Goal: Information Seeking & Learning: Learn about a topic

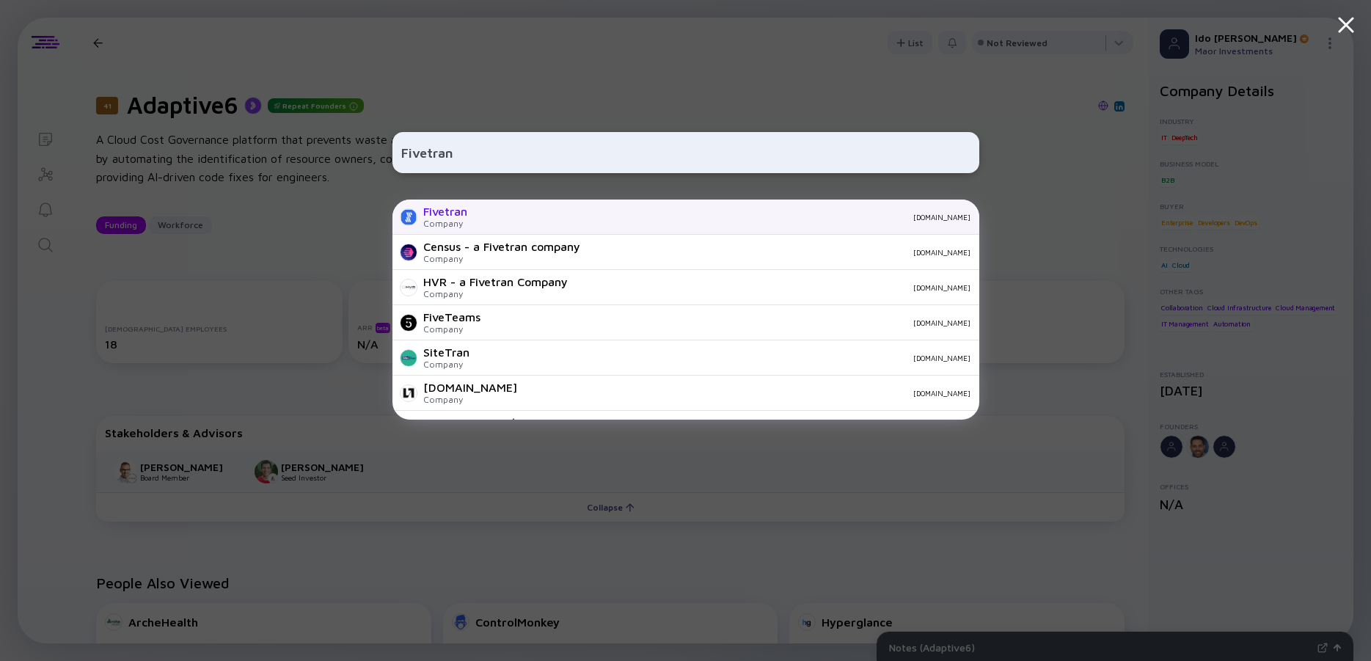
type input "Fivetran"
click at [450, 210] on div "Fivetran" at bounding box center [445, 211] width 44 height 13
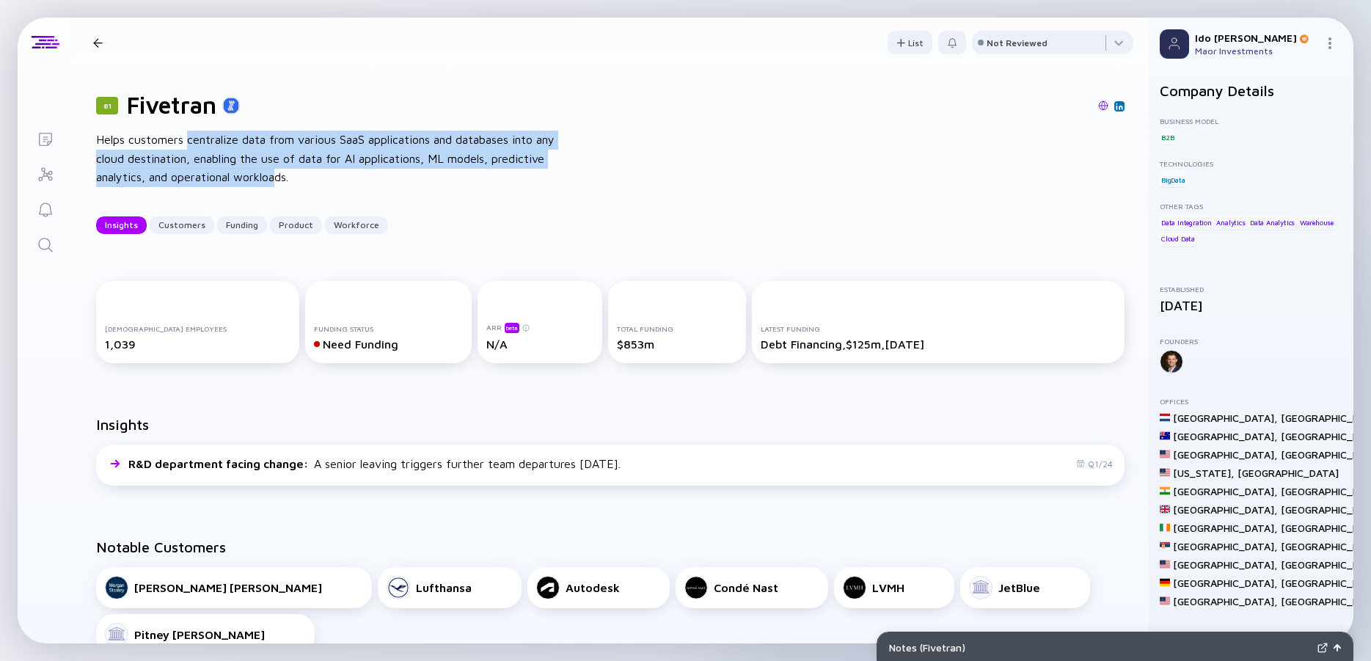
drag, startPoint x: 188, startPoint y: 139, endPoint x: 282, endPoint y: 177, distance: 101.1
click at [282, 177] on div "Helps customers centralize data from various SaaS applications and databases in…" at bounding box center [330, 159] width 469 height 56
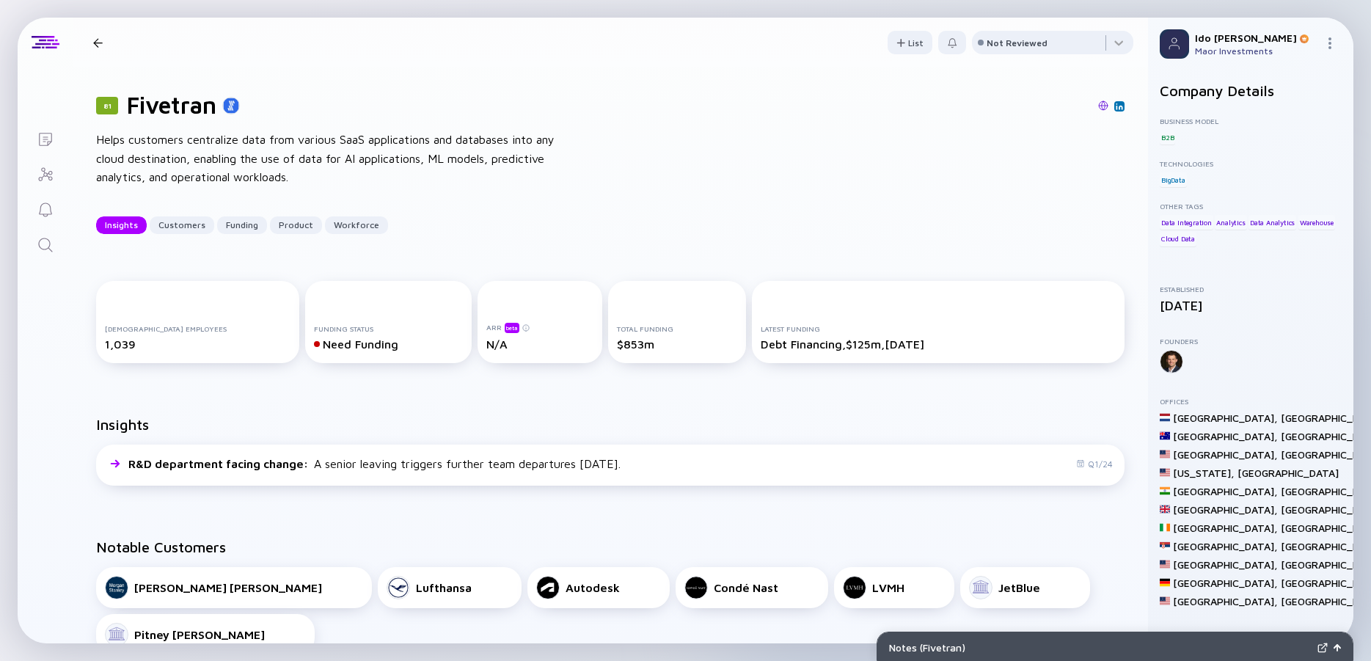
click at [283, 178] on div "Helps customers centralize data from various SaaS applications and databases in…" at bounding box center [330, 159] width 469 height 56
click at [293, 180] on div "Helps customers centralize data from various SaaS applications and databases in…" at bounding box center [330, 159] width 469 height 56
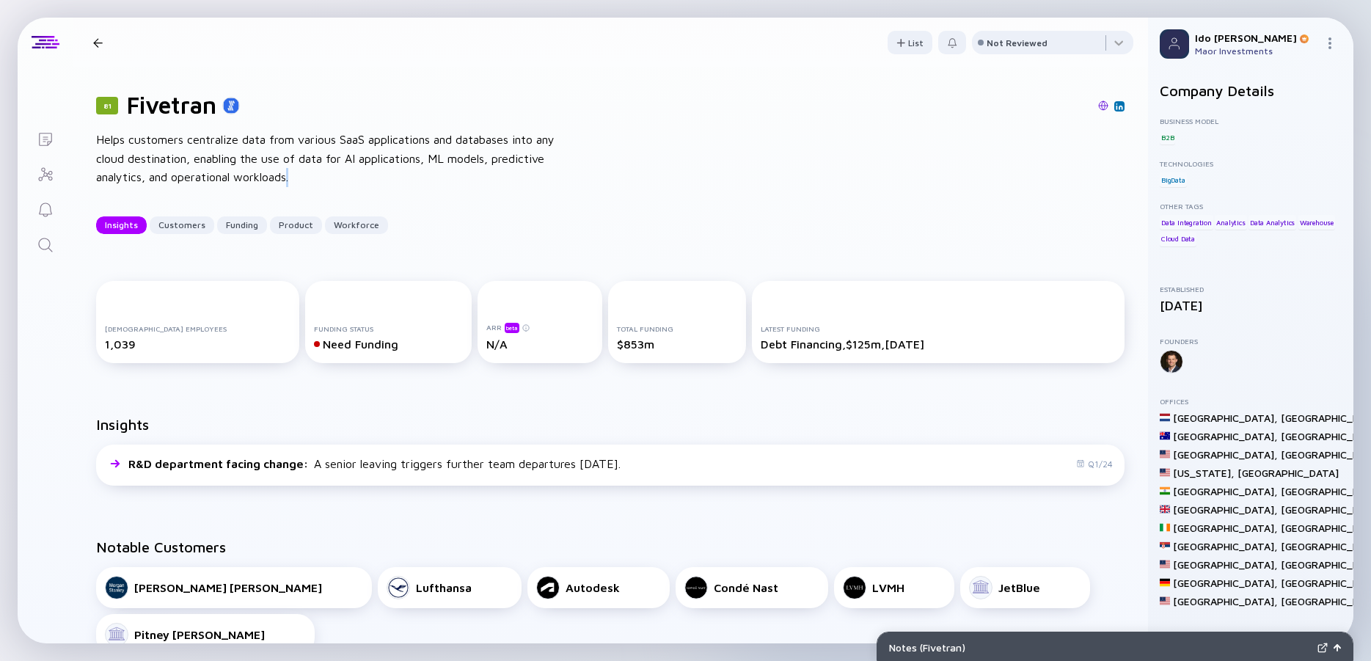
click at [293, 180] on div "Helps customers centralize data from various SaaS applications and databases in…" at bounding box center [330, 159] width 469 height 56
click at [270, 147] on div "Helps customers centralize data from various SaaS applications and databases in…" at bounding box center [330, 159] width 469 height 56
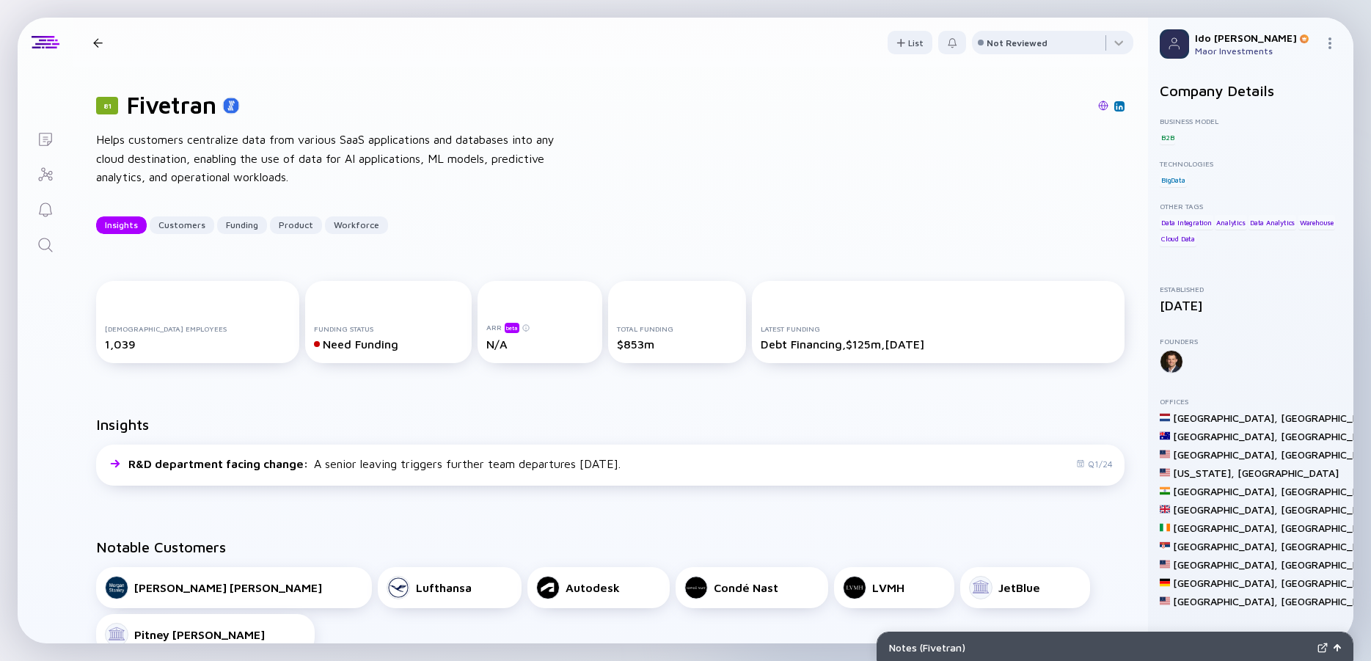
click at [241, 150] on div "Helps customers centralize data from various SaaS applications and databases in…" at bounding box center [330, 159] width 469 height 56
drag, startPoint x: 205, startPoint y: 158, endPoint x: 357, endPoint y: 152, distance: 152.7
click at [207, 158] on div "Helps customers centralize data from various SaaS applications and databases in…" at bounding box center [330, 159] width 469 height 56
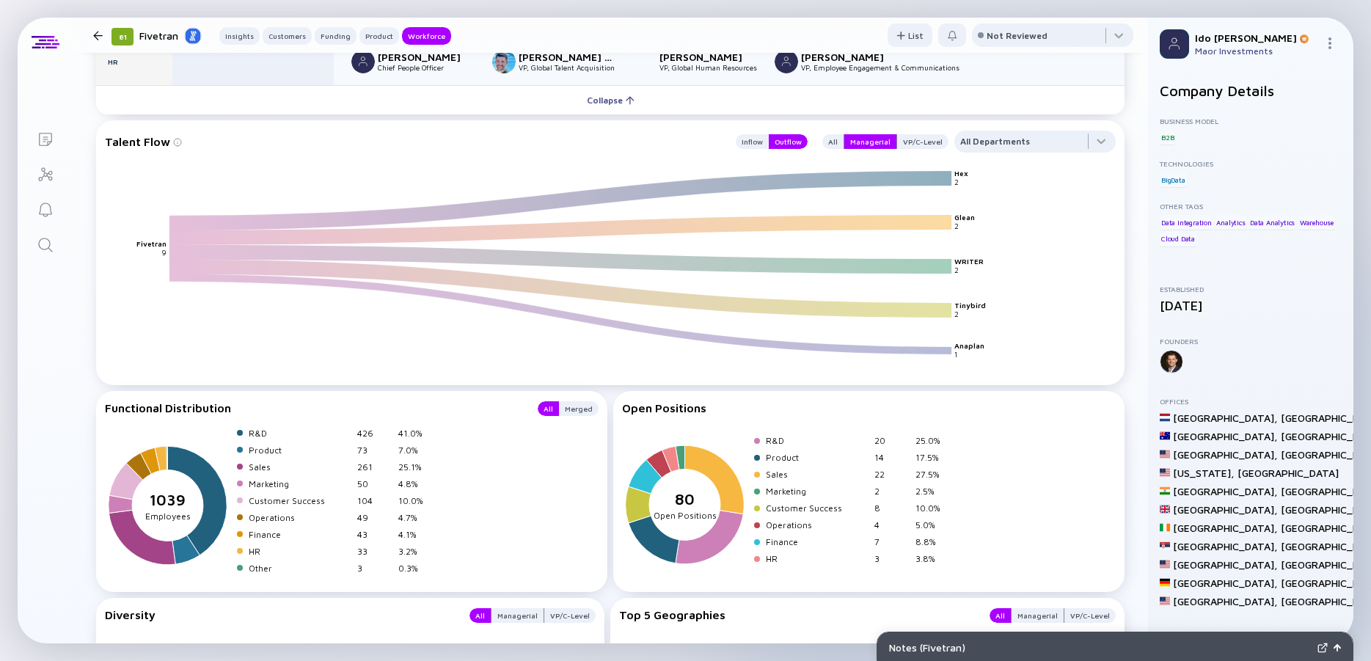
scroll to position [2769, 0]
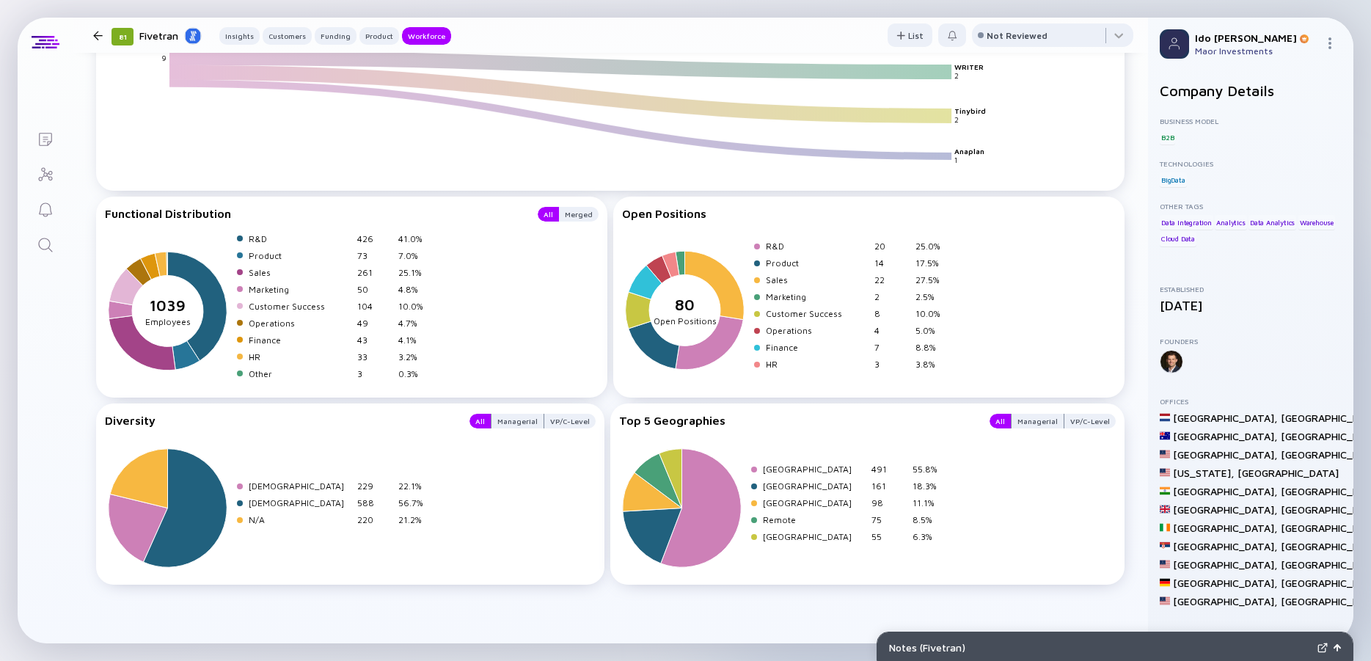
click at [48, 240] on icon "Search" at bounding box center [45, 245] width 14 height 14
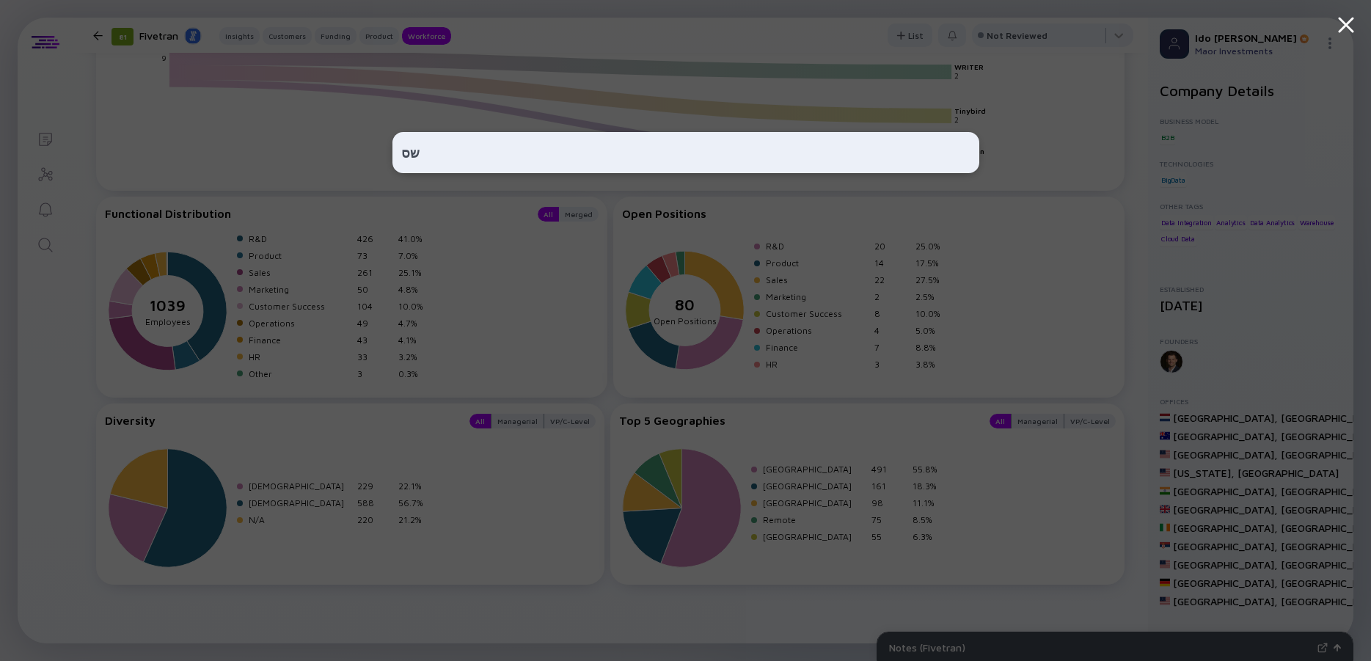
type input "ש"
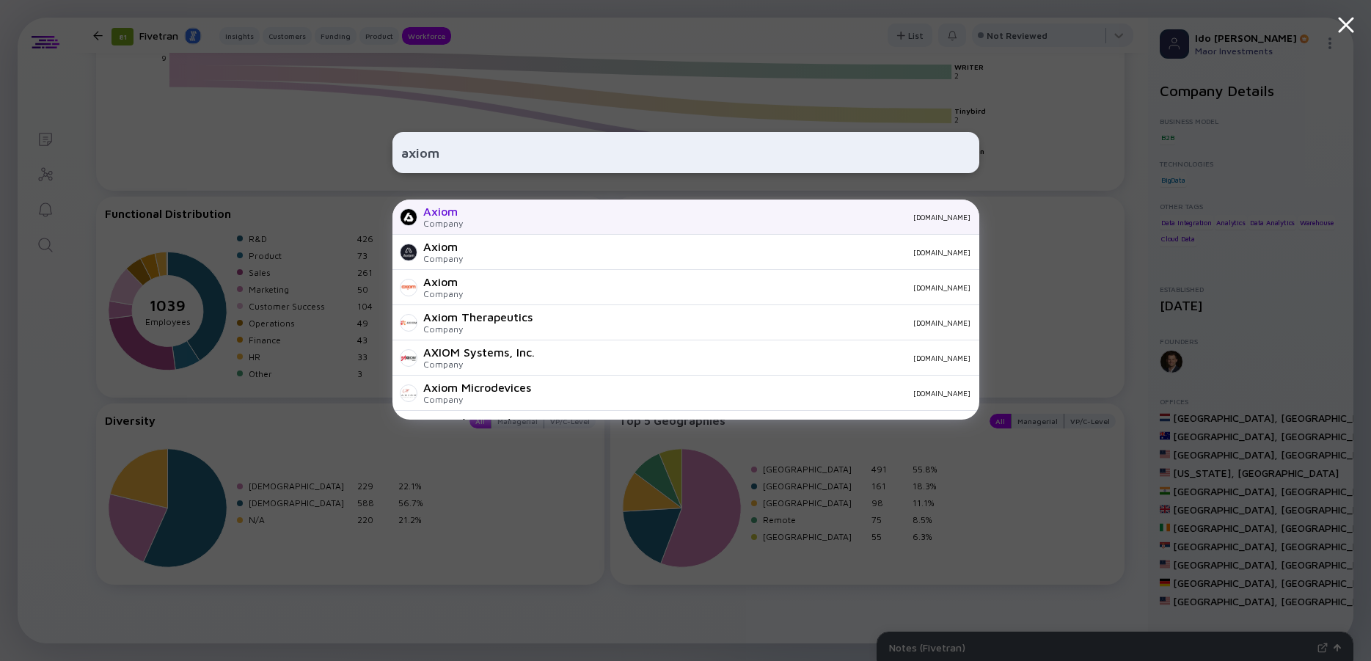
type input "axiom"
click at [450, 216] on div "Axiom" at bounding box center [443, 211] width 40 height 13
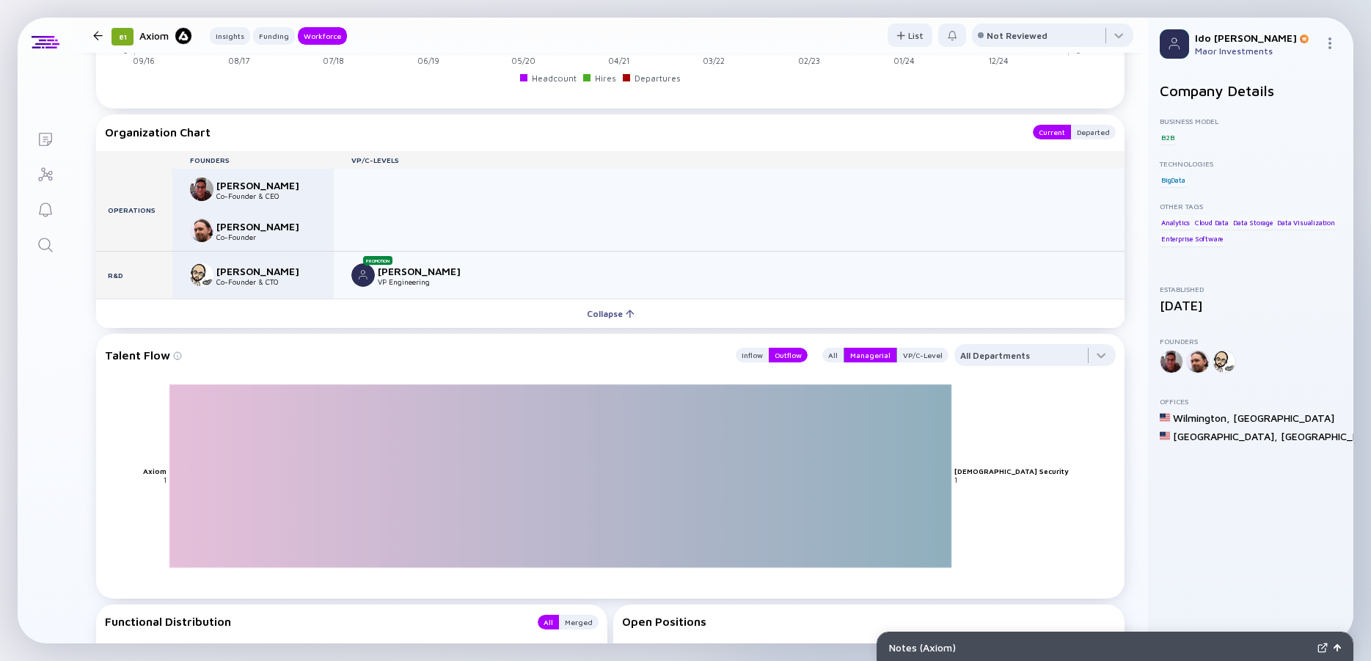
scroll to position [1584, 0]
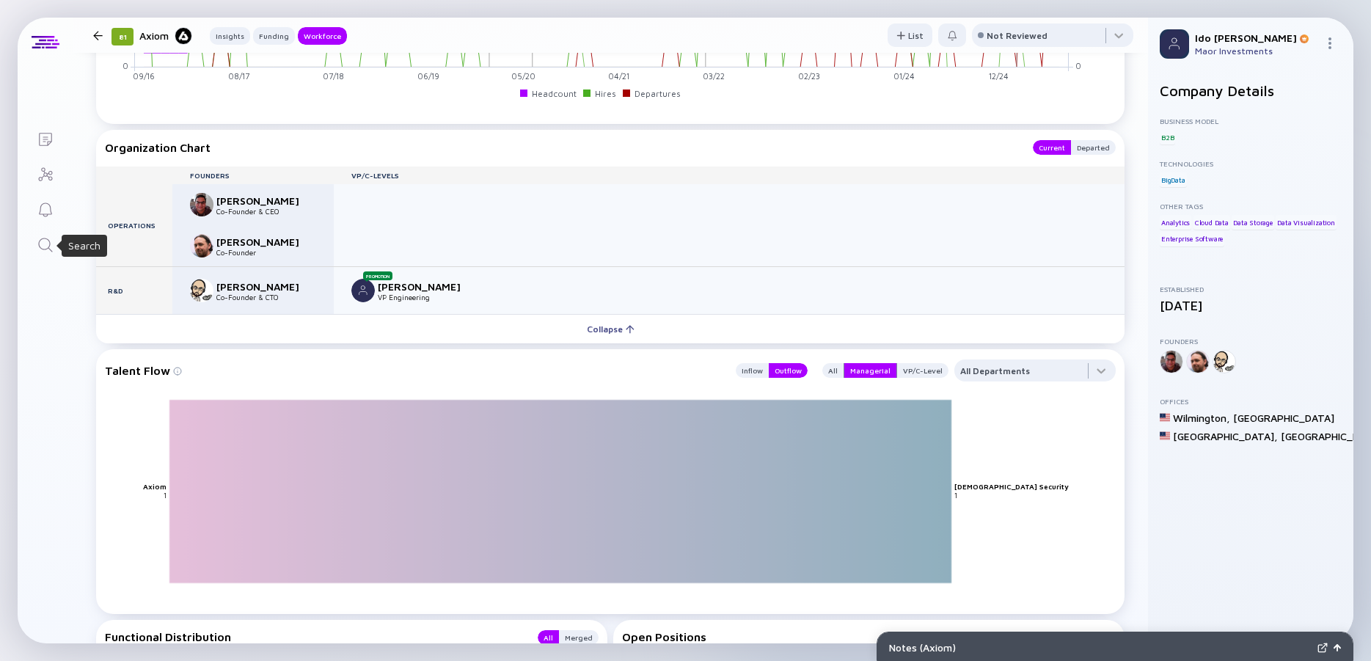
click at [51, 243] on icon "Search" at bounding box center [46, 245] width 18 height 18
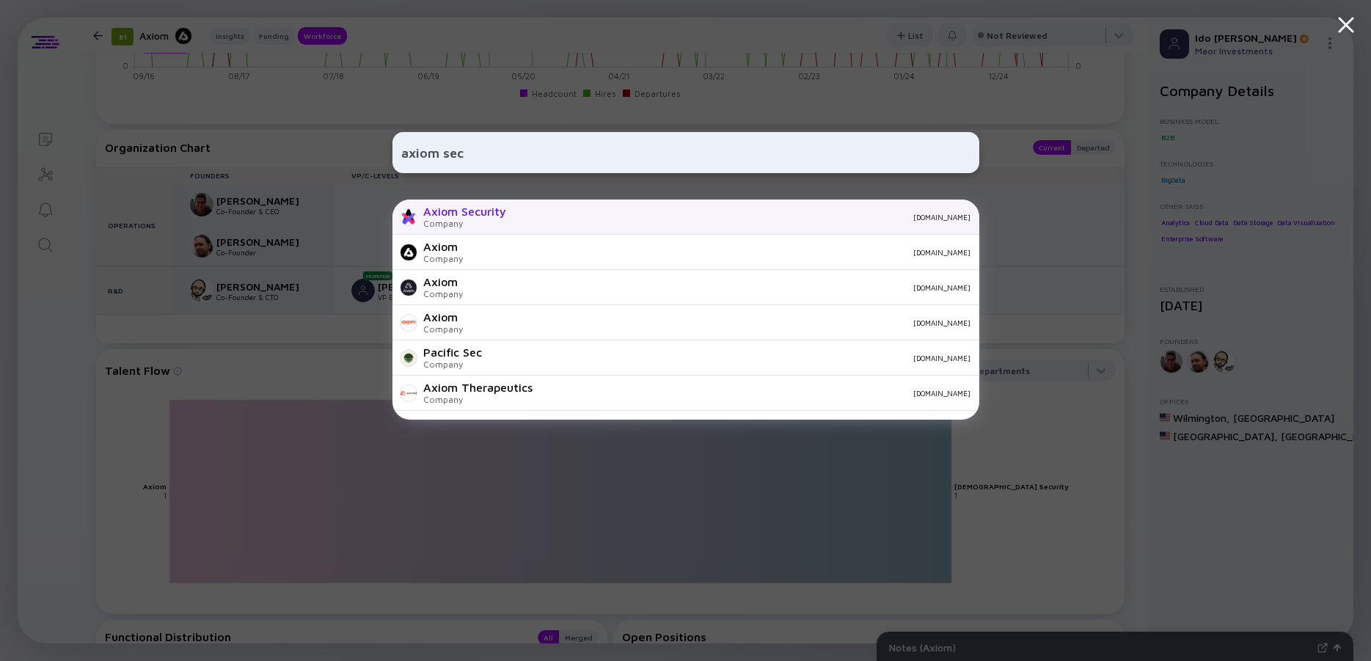
type input "axiom sec"
click at [497, 219] on div "Company" at bounding box center [464, 223] width 83 height 11
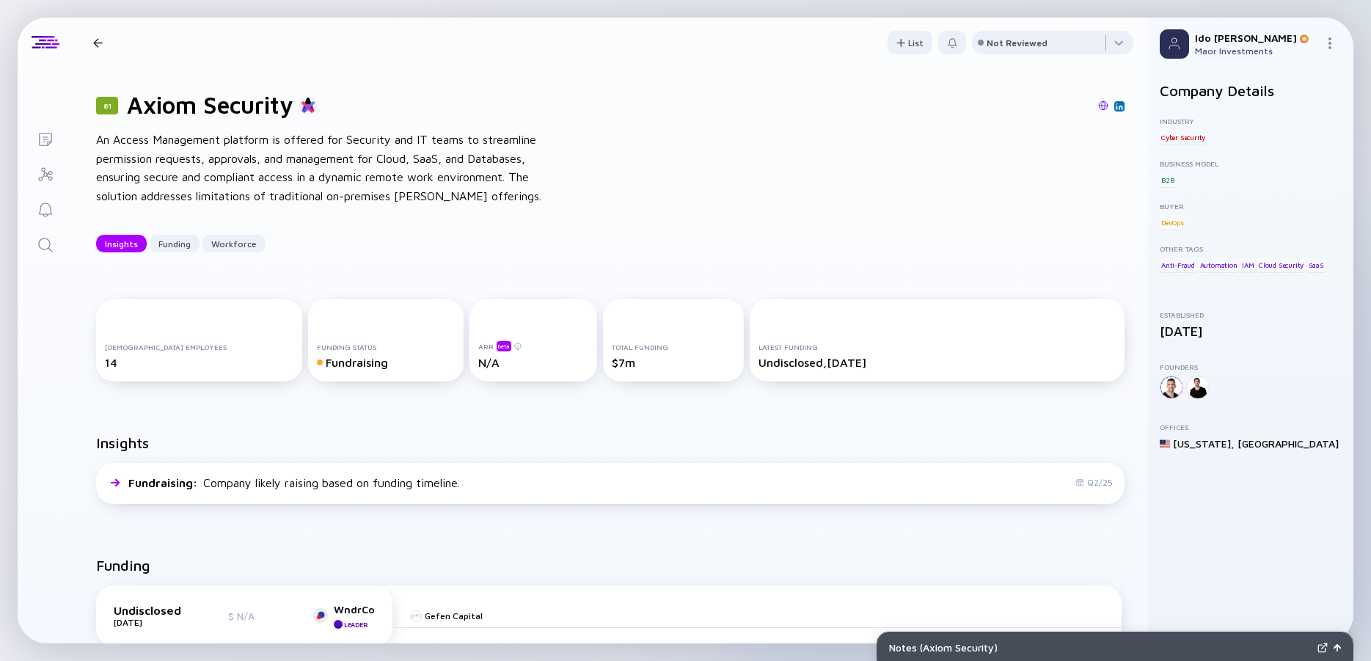
scroll to position [330, 0]
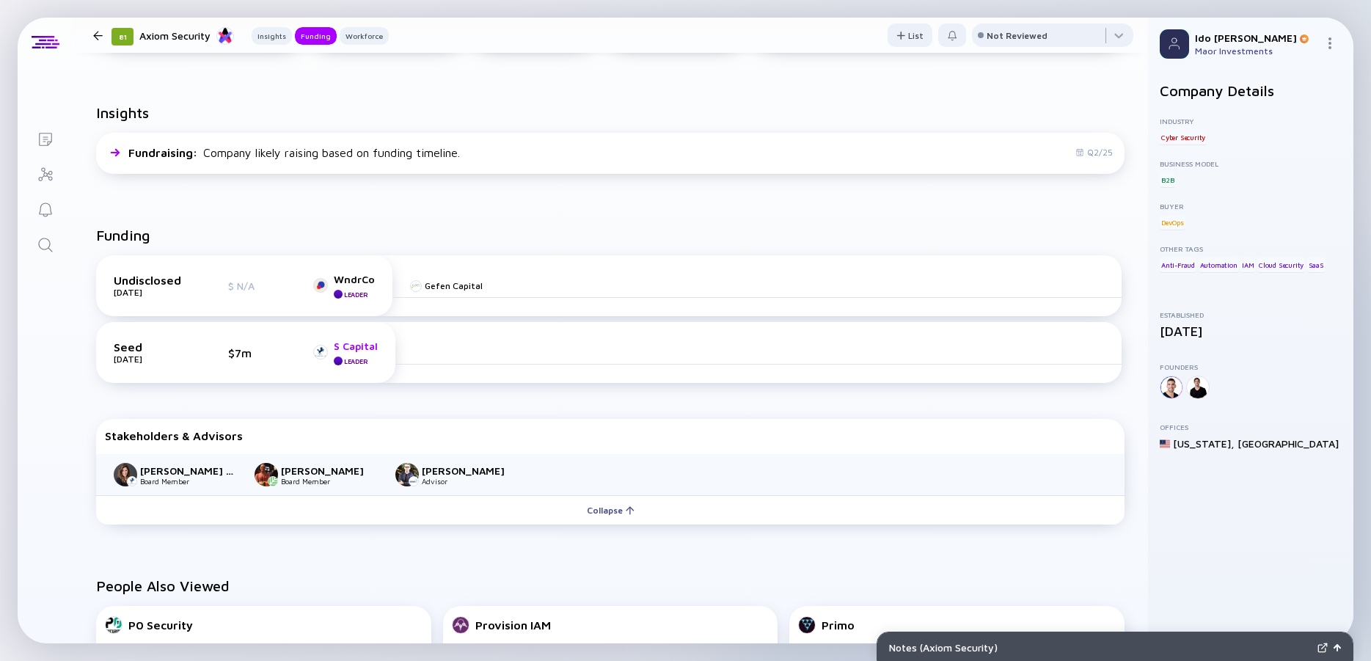
click at [353, 343] on div "S Capital" at bounding box center [356, 346] width 44 height 12
click at [51, 249] on icon "Search" at bounding box center [46, 245] width 18 height 18
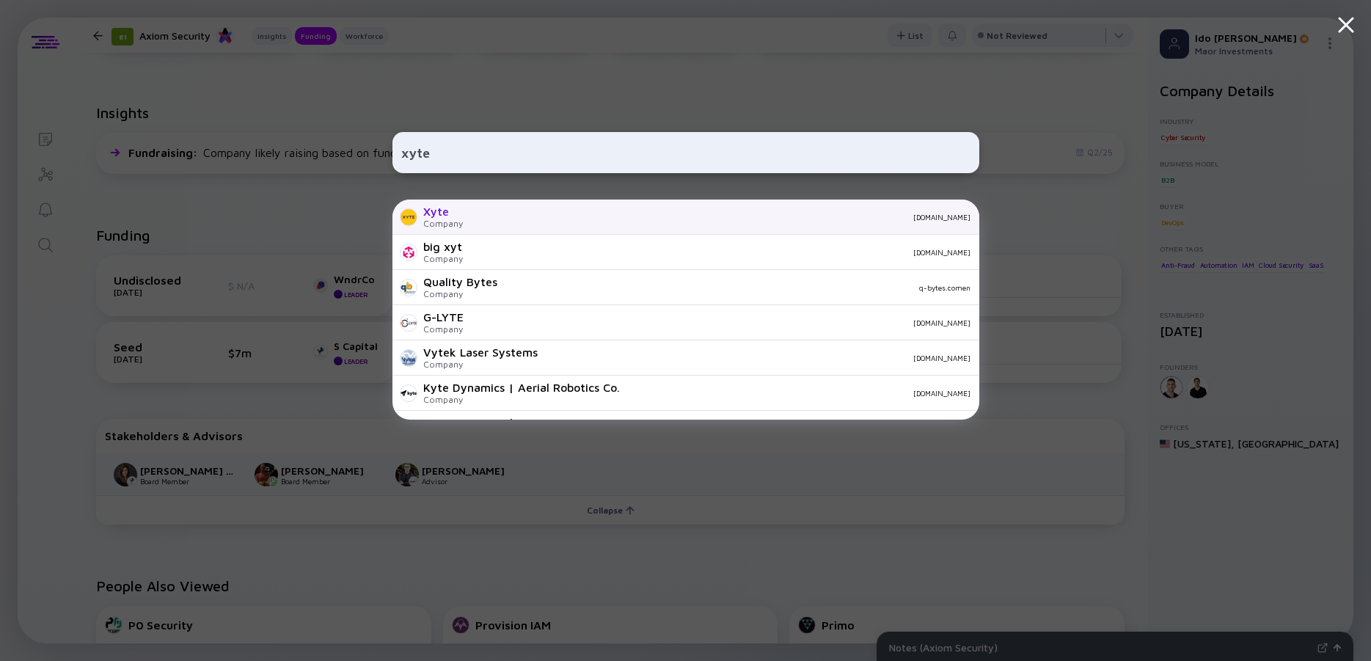
type input "xyte"
click at [461, 208] on div "Xyte" at bounding box center [443, 211] width 40 height 13
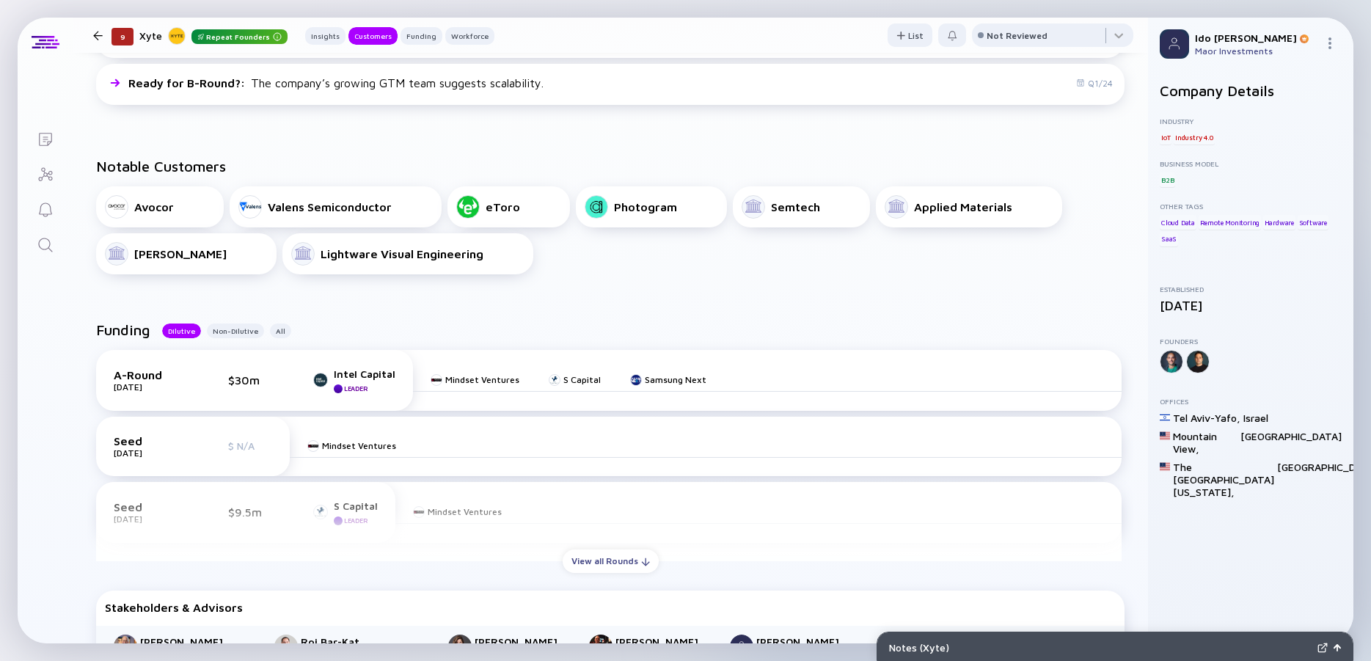
scroll to position [528, 0]
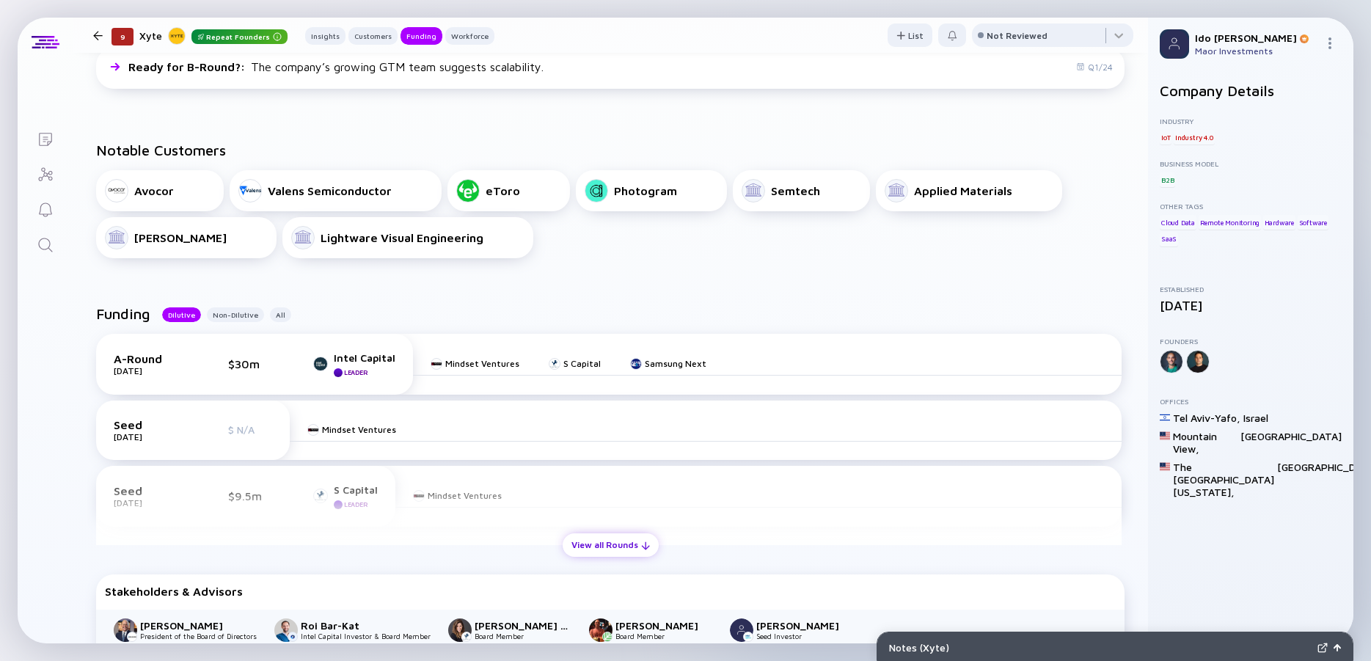
click at [602, 540] on div "View all Rounds" at bounding box center [611, 544] width 96 height 23
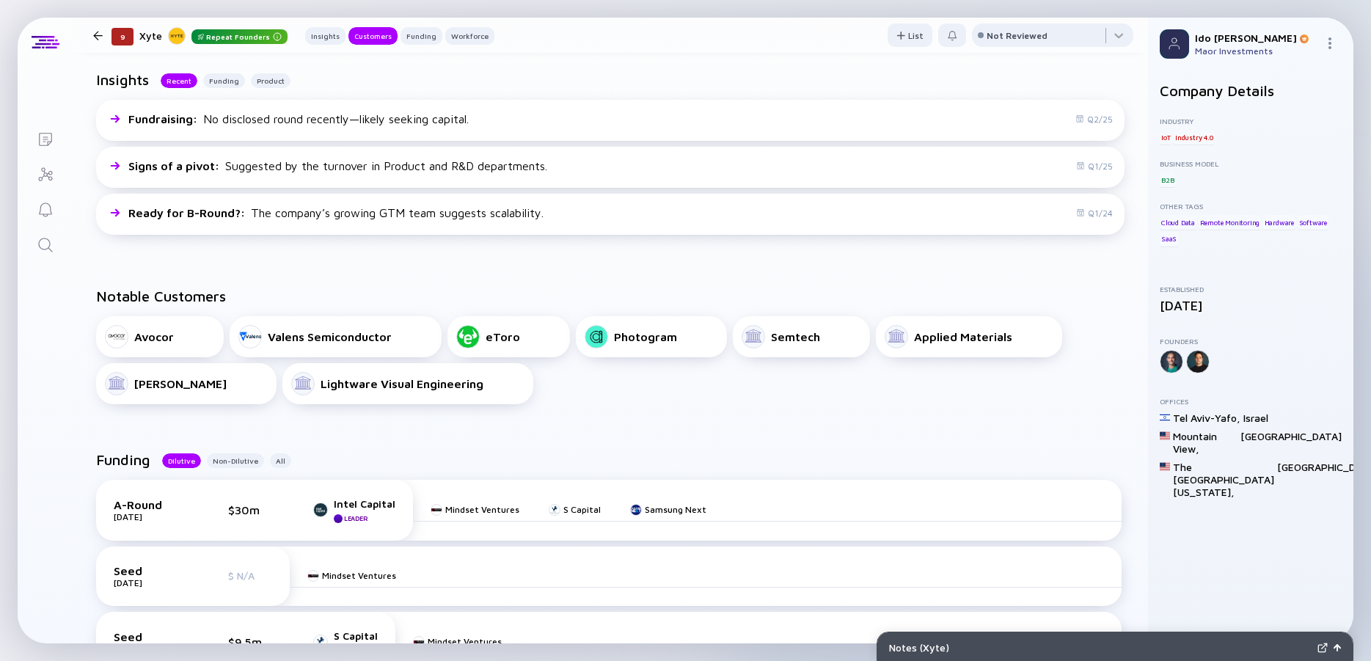
scroll to position [0, 0]
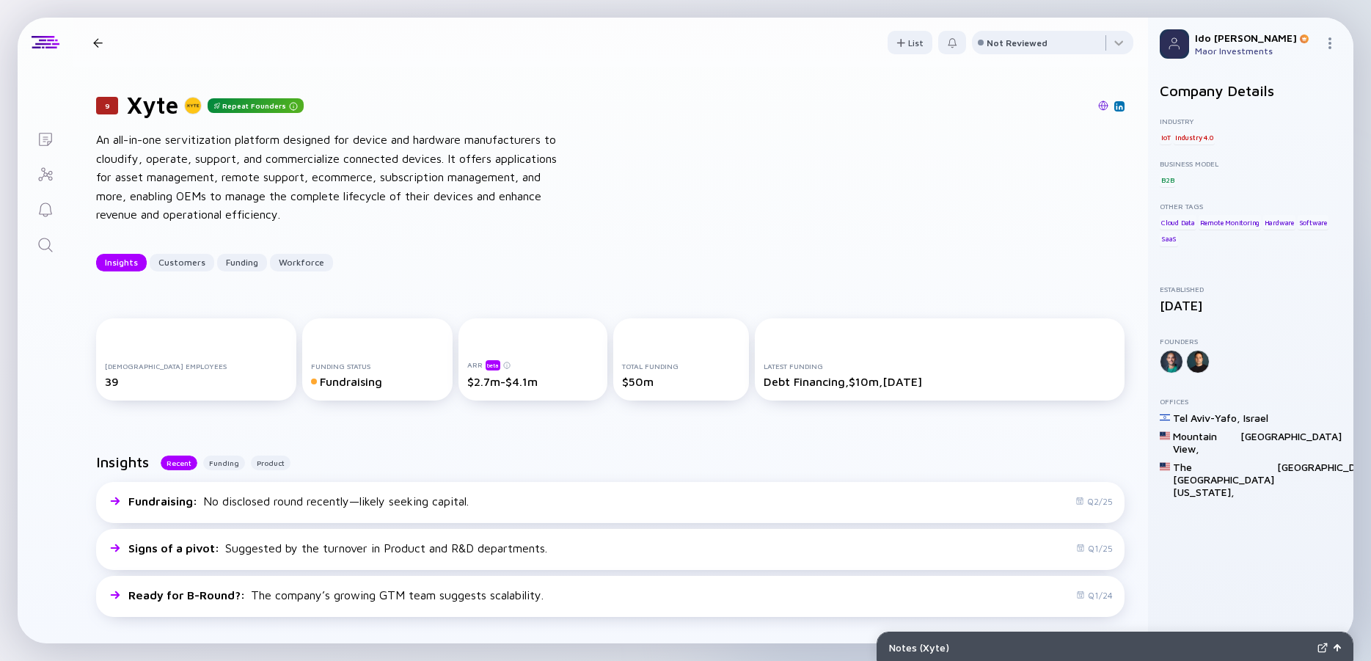
click at [457, 197] on div "An all-in-one servitization platform designed for device and hardware manufactu…" at bounding box center [330, 178] width 469 height 94
click at [456, 182] on div "An all-in-one servitization platform designed for device and hardware manufactu…" at bounding box center [330, 178] width 469 height 94
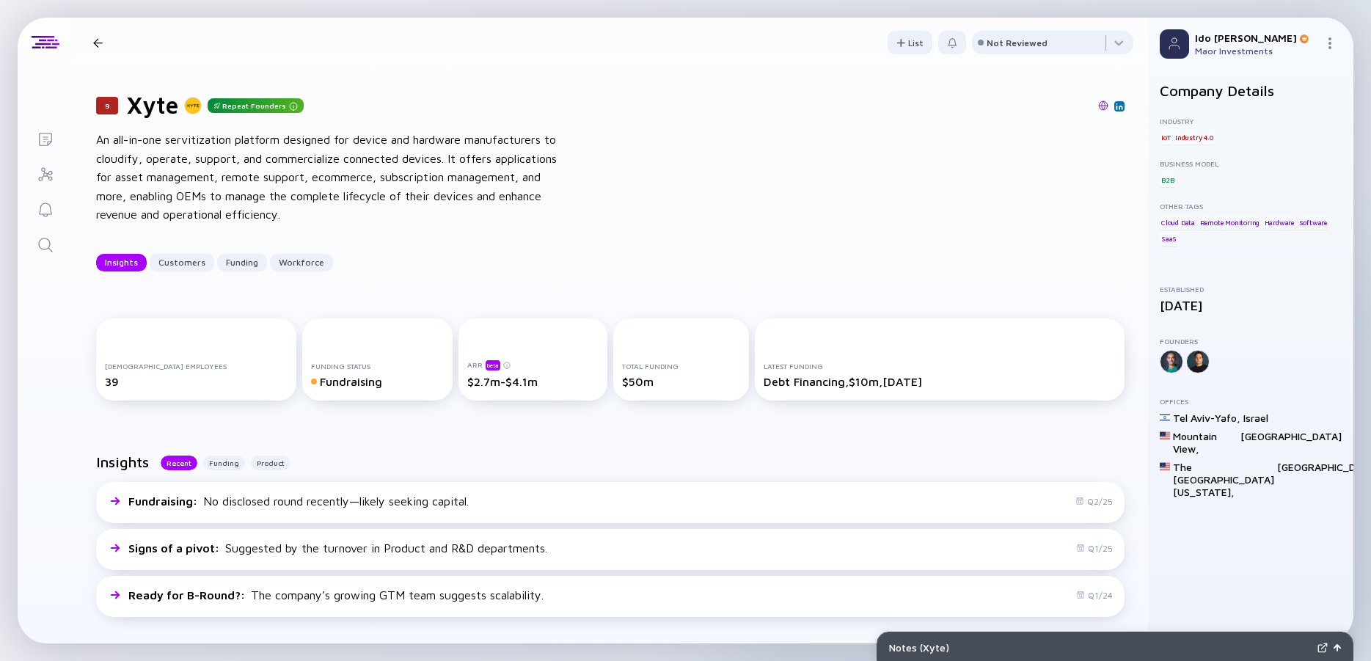
click at [456, 182] on div "An all-in-one servitization platform designed for device and hardware manufactu…" at bounding box center [330, 178] width 469 height 94
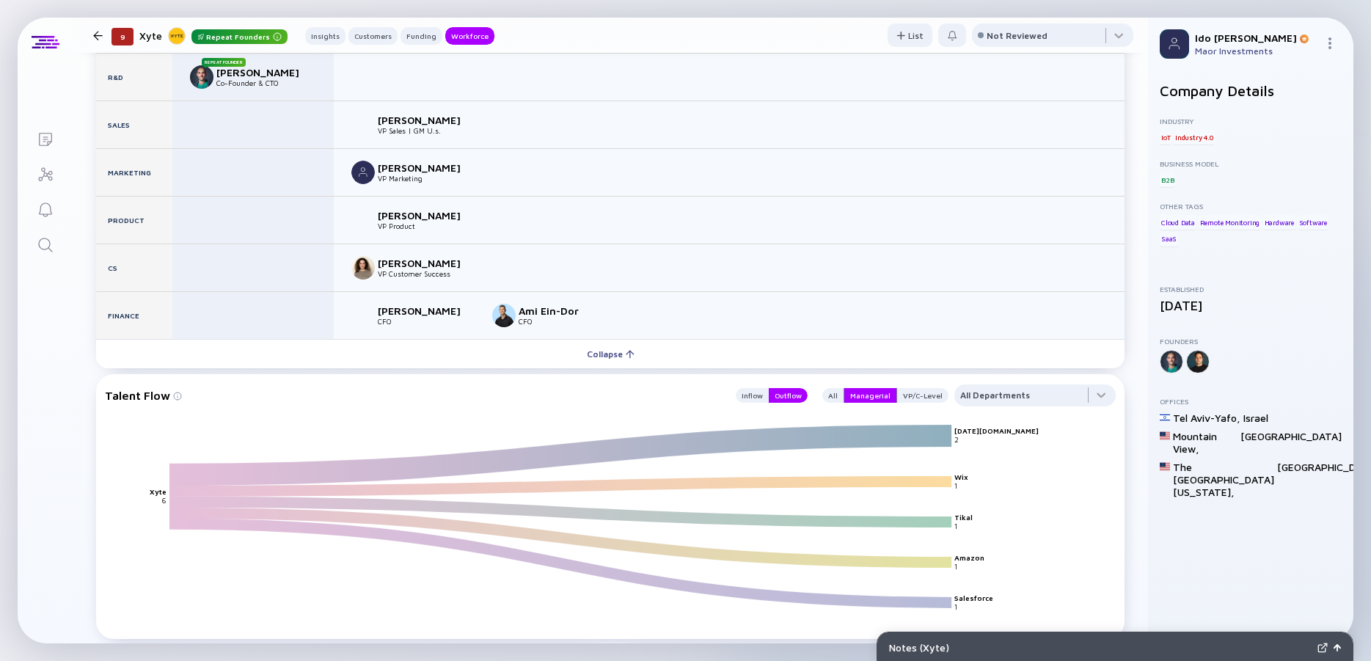
scroll to position [2046, 0]
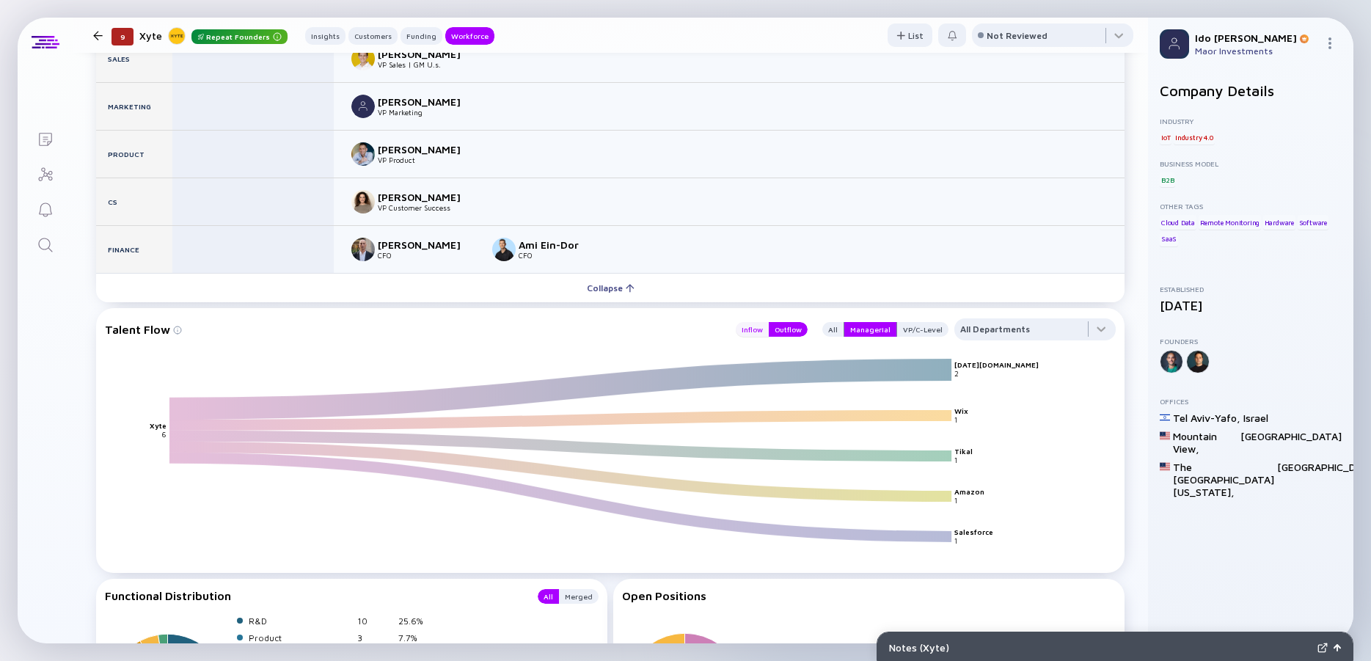
click at [749, 323] on div "Inflow" at bounding box center [752, 329] width 33 height 15
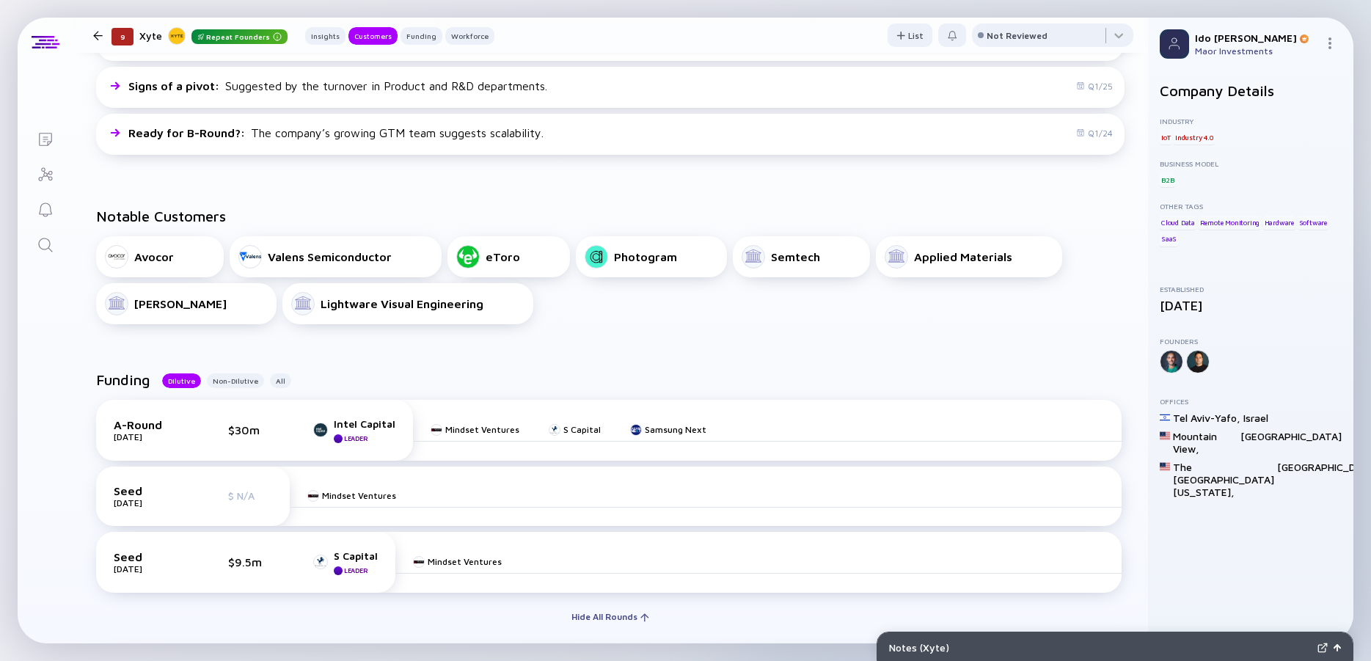
scroll to position [0, 0]
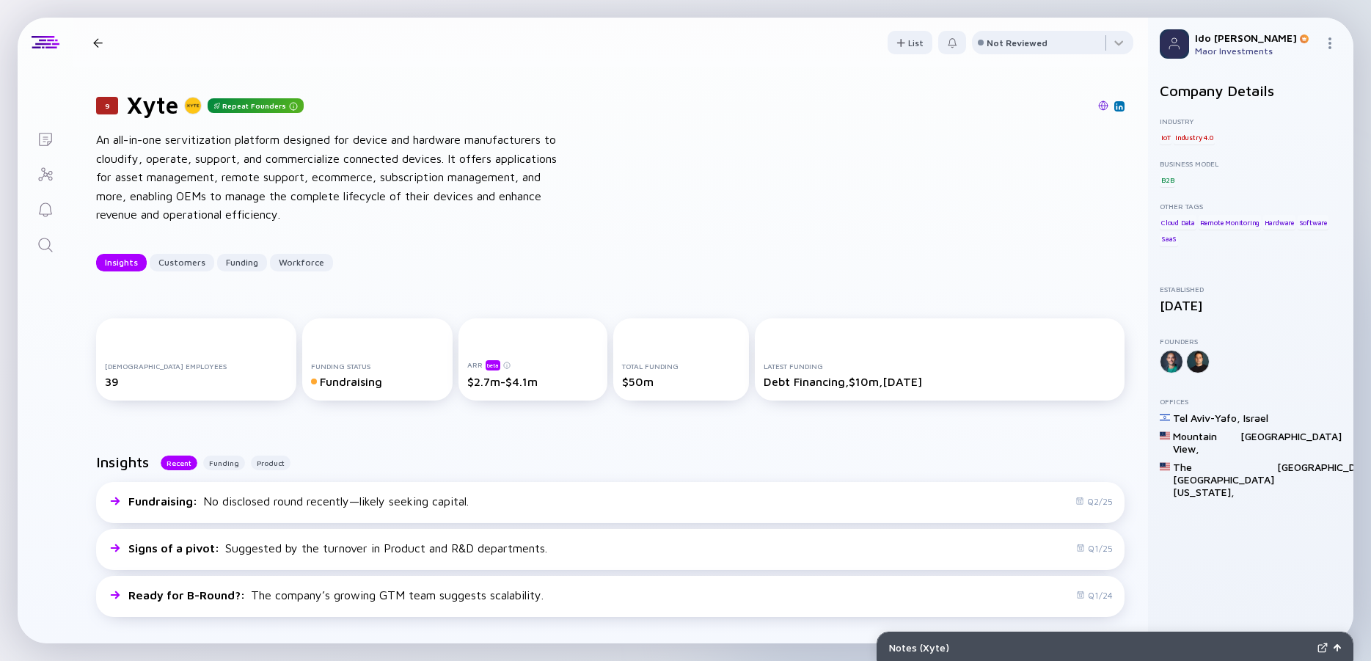
click at [493, 208] on div "An all-in-one servitization platform designed for device and hardware manufactu…" at bounding box center [330, 178] width 469 height 94
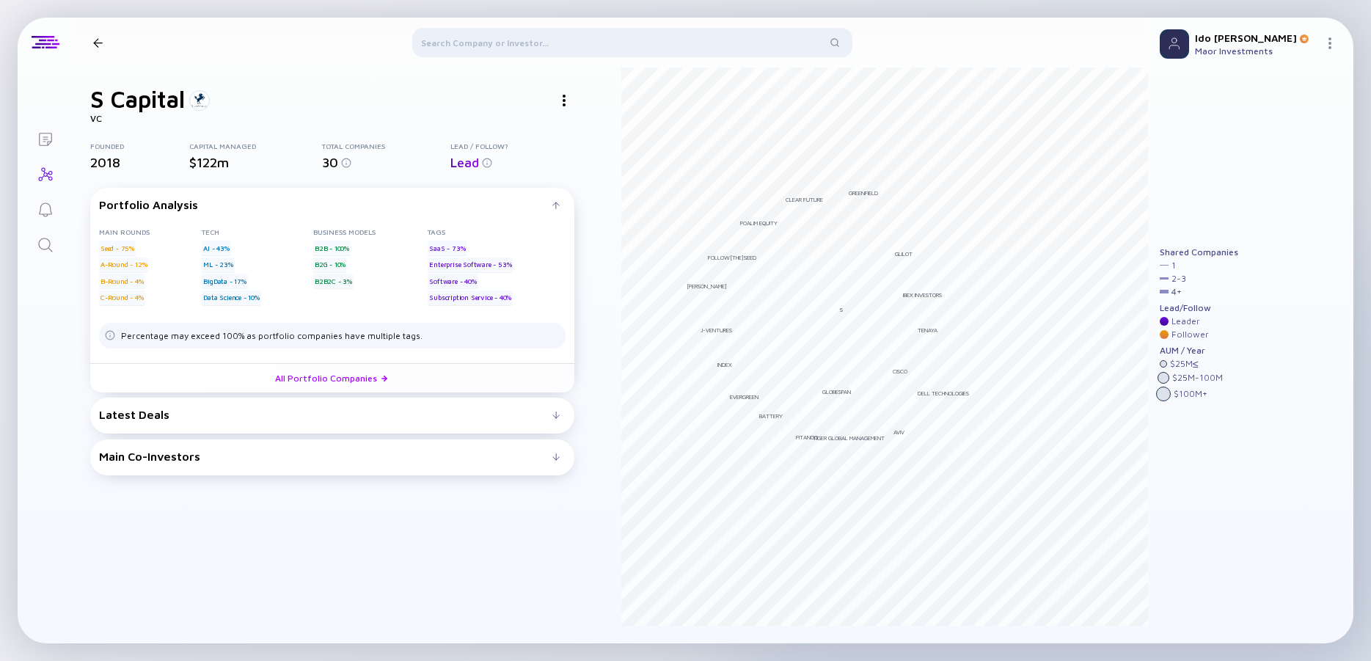
click at [568, 105] on div at bounding box center [564, 100] width 21 height 21
click at [589, 157] on div "Website" at bounding box center [591, 158] width 83 height 29
